Goal: Task Accomplishment & Management: Complete application form

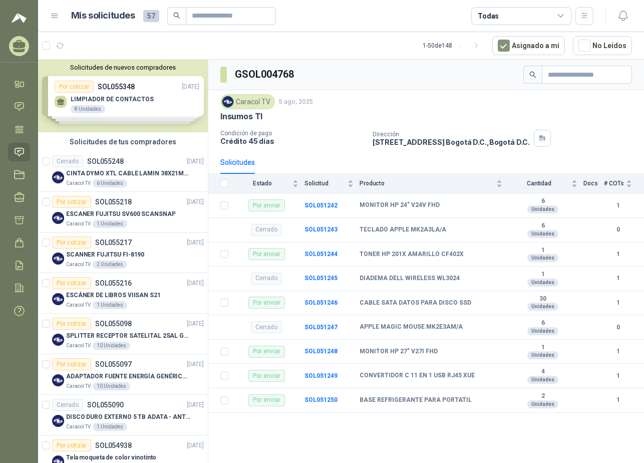
scroll to position [50, 0]
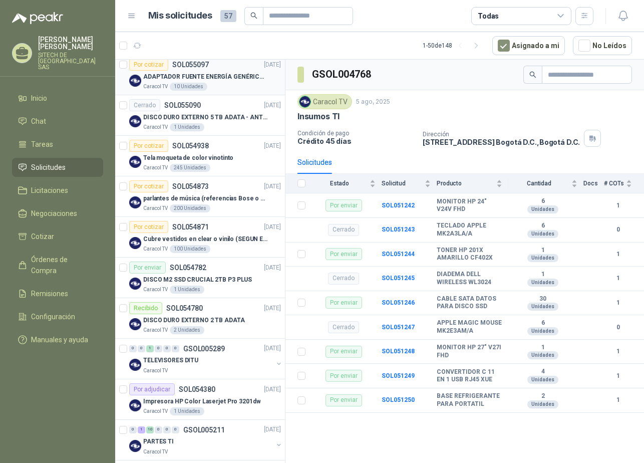
scroll to position [401, 0]
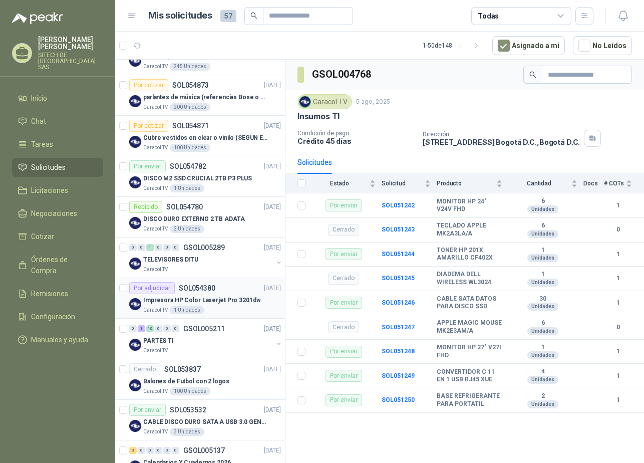
click at [151, 303] on p "Impresora HP Color Laserjet Pro 3201dw" at bounding box center [201, 300] width 117 height 10
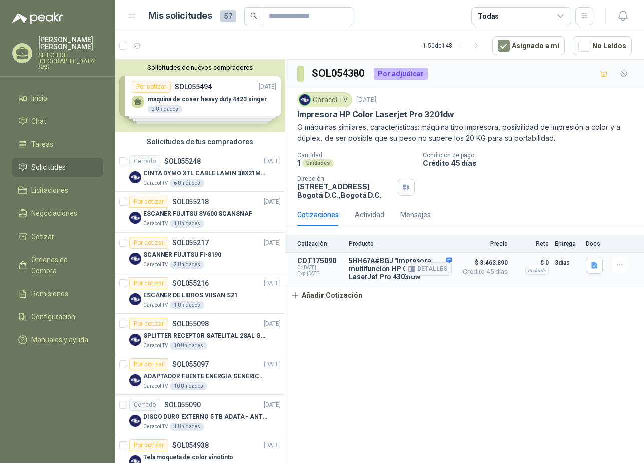
click at [360, 270] on p "5HH67A#BGJ "Impresora multifuncion HP Color LaserJet Pro 4303fdw" at bounding box center [400, 268] width 103 height 24
click at [420, 268] on button "Detalles" at bounding box center [428, 269] width 47 height 14
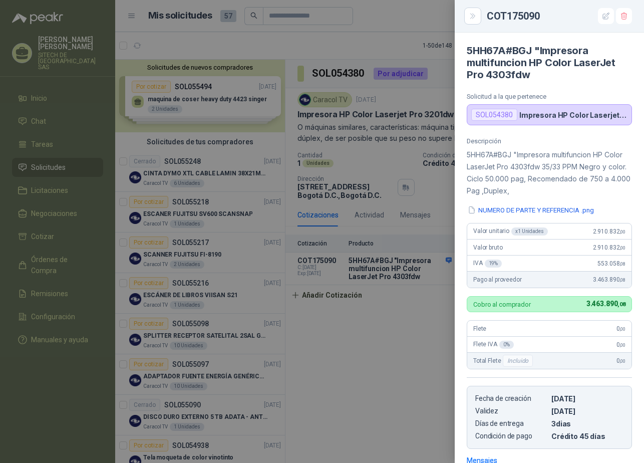
scroll to position [153, 0]
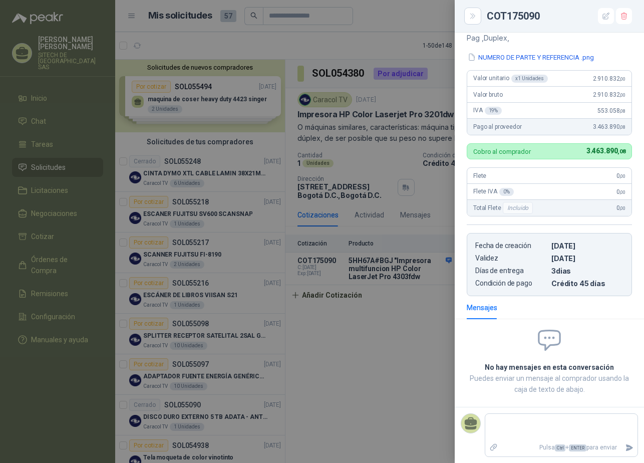
click at [372, 334] on div at bounding box center [322, 231] width 644 height 463
